Goal: Information Seeking & Learning: Learn about a topic

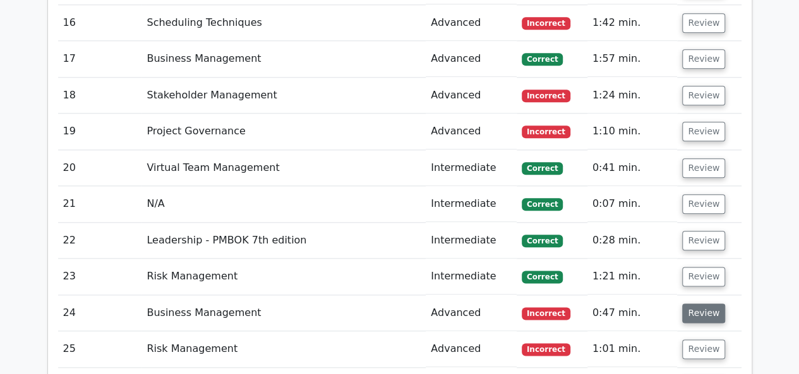
click at [698, 304] on button "Review" at bounding box center [703, 314] width 43 height 20
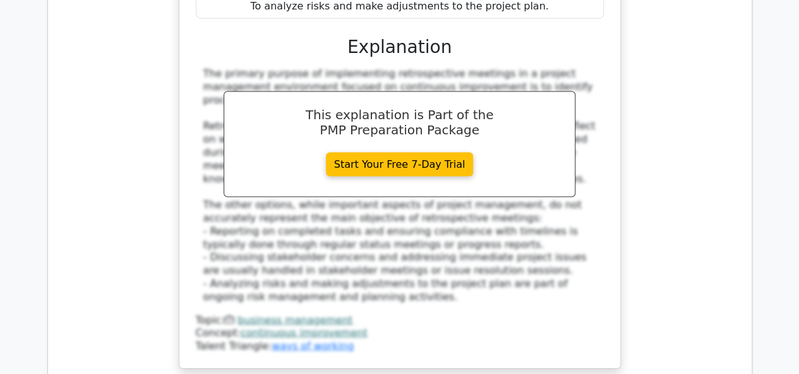
scroll to position [6089, 0]
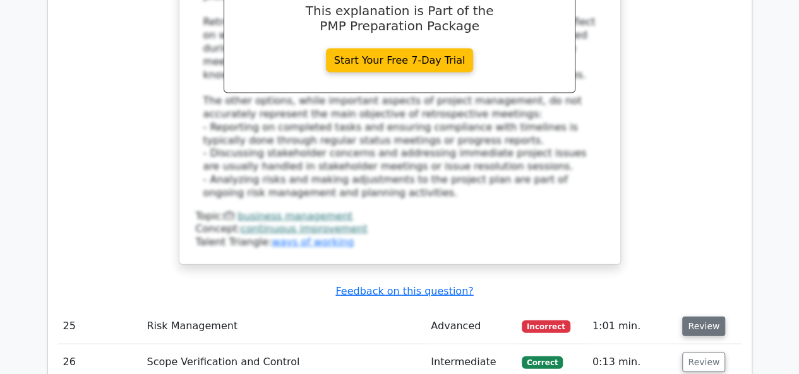
click at [699, 317] on button "Review" at bounding box center [703, 327] width 43 height 20
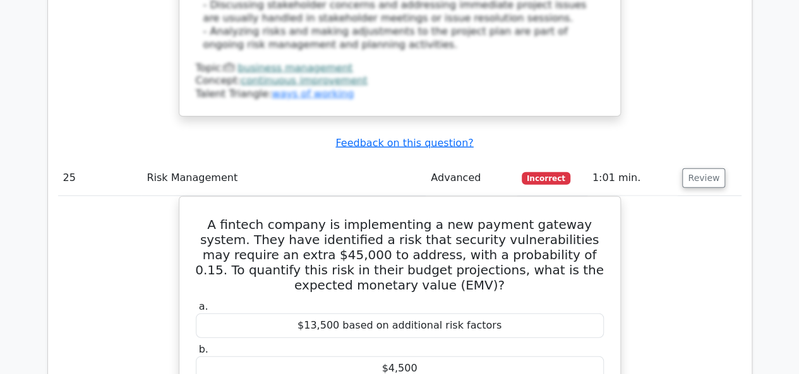
scroll to position [6215, 0]
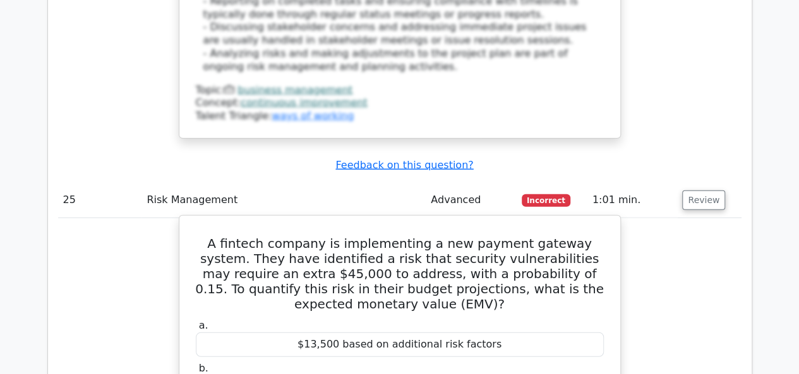
drag, startPoint x: 205, startPoint y: 40, endPoint x: 530, endPoint y: 287, distance: 408.2
copy div "A fintech company is implementing a new payment gateway system. They have ident…"
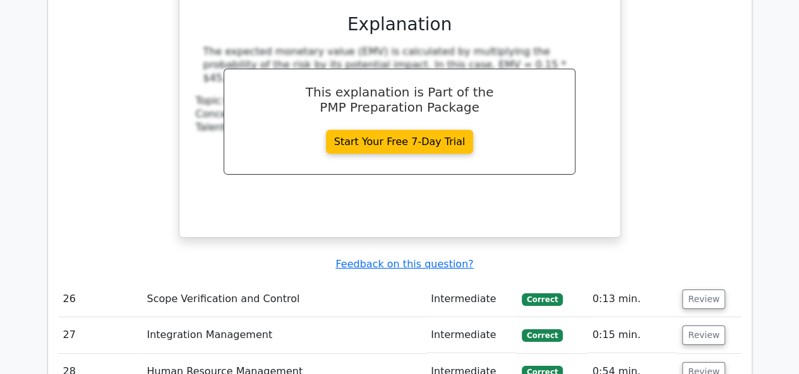
scroll to position [6796, 0]
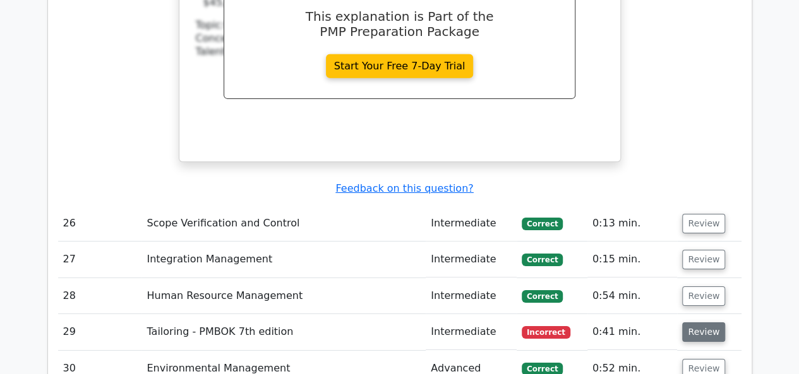
click at [703, 323] on button "Review" at bounding box center [703, 333] width 43 height 20
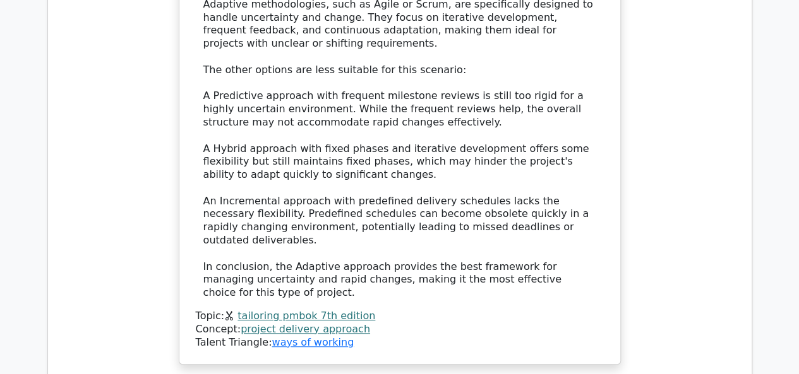
scroll to position [7554, 0]
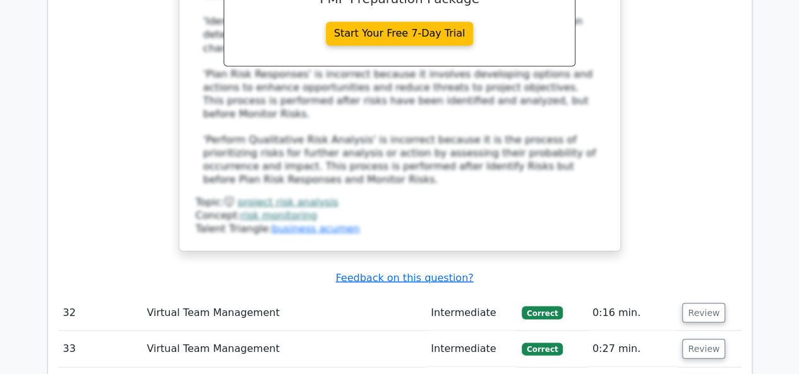
scroll to position [8362, 0]
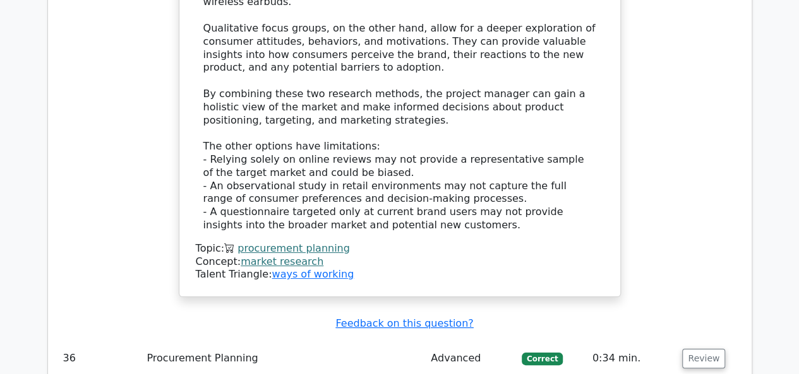
scroll to position [9599, 0]
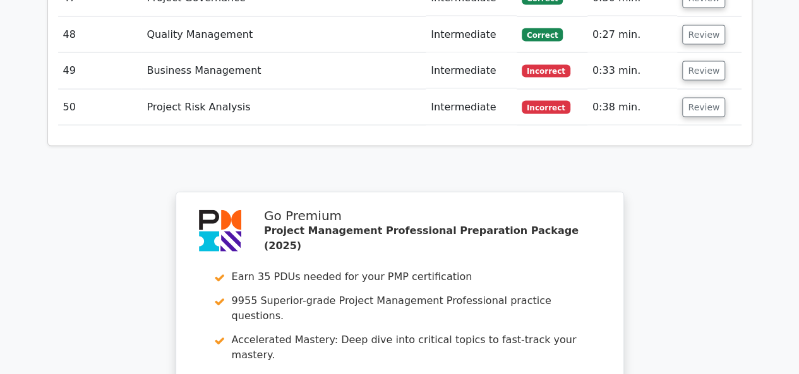
scroll to position [10946, 0]
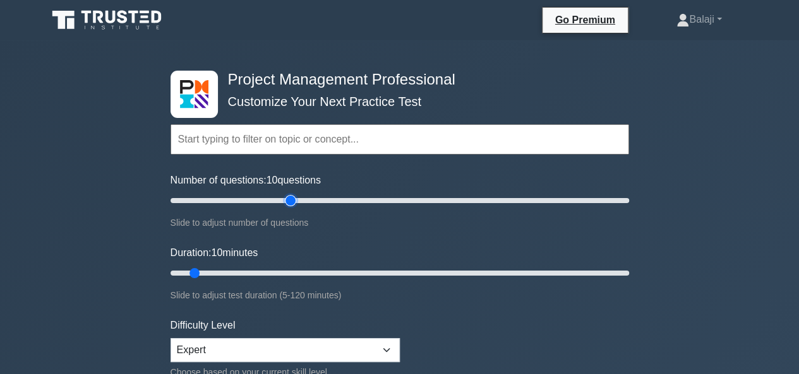
click at [294, 199] on input "Number of questions: 10 questions" at bounding box center [399, 200] width 458 height 15
click at [270, 200] on input "Number of questions: 55 questions" at bounding box center [399, 200] width 458 height 15
click at [288, 200] on input "Number of questions: 45 questions" at bounding box center [399, 200] width 458 height 15
type input "60"
click at [299, 201] on input "Number of questions: 55 questions" at bounding box center [399, 200] width 458 height 15
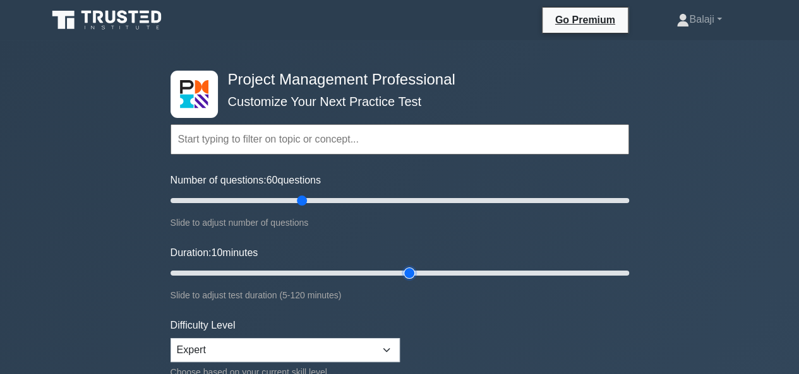
click at [406, 270] on input "Duration: 10 minutes" at bounding box center [399, 273] width 458 height 15
type input "60"
click at [396, 273] on input "Duration: 65 minutes" at bounding box center [399, 273] width 458 height 15
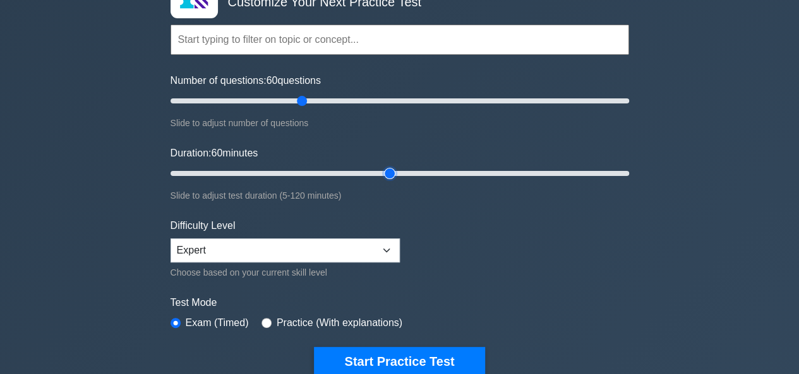
scroll to position [114, 0]
